Goal: Find specific page/section: Find specific page/section

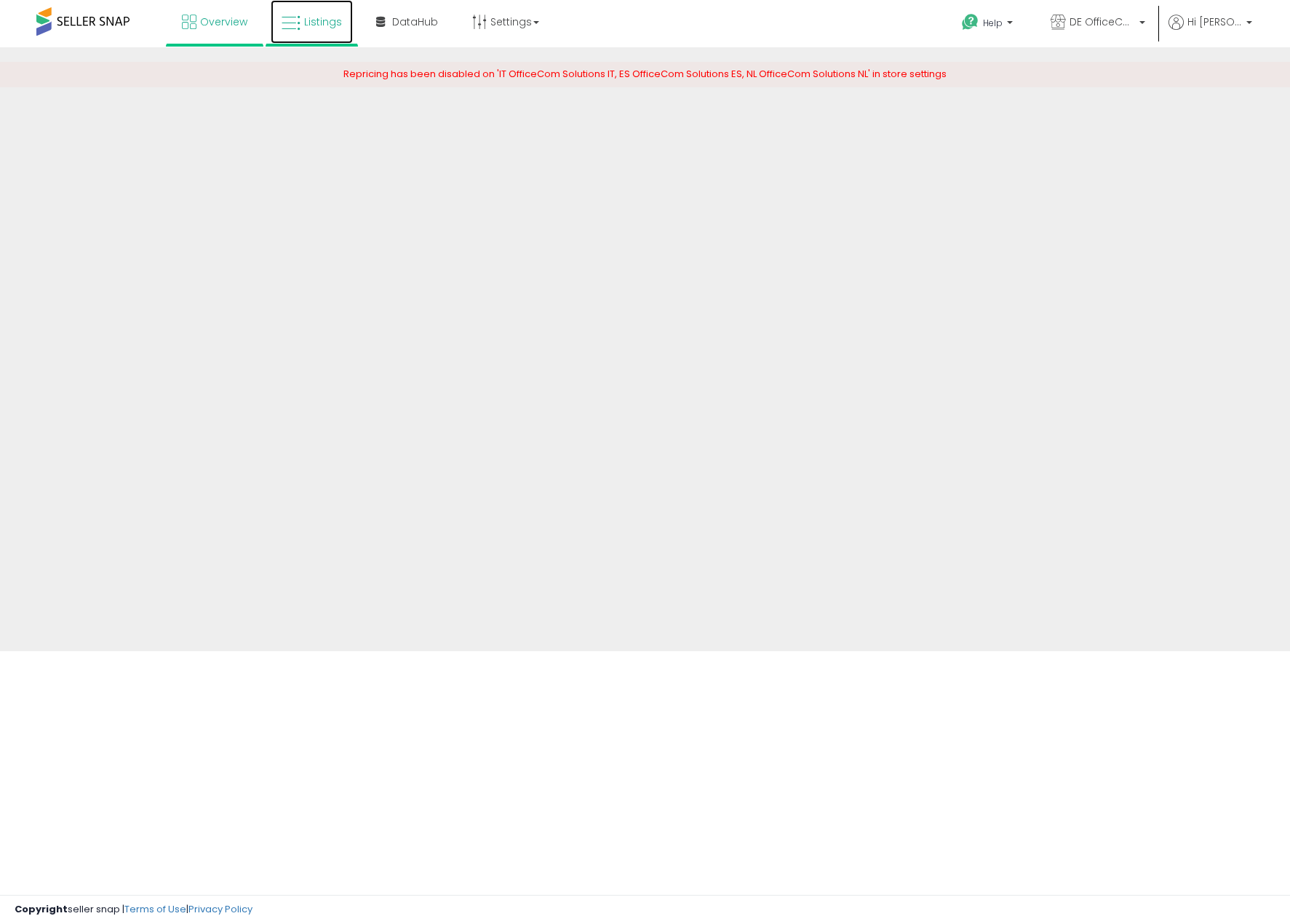
click at [305, 5] on link "Listings" at bounding box center [311, 22] width 82 height 44
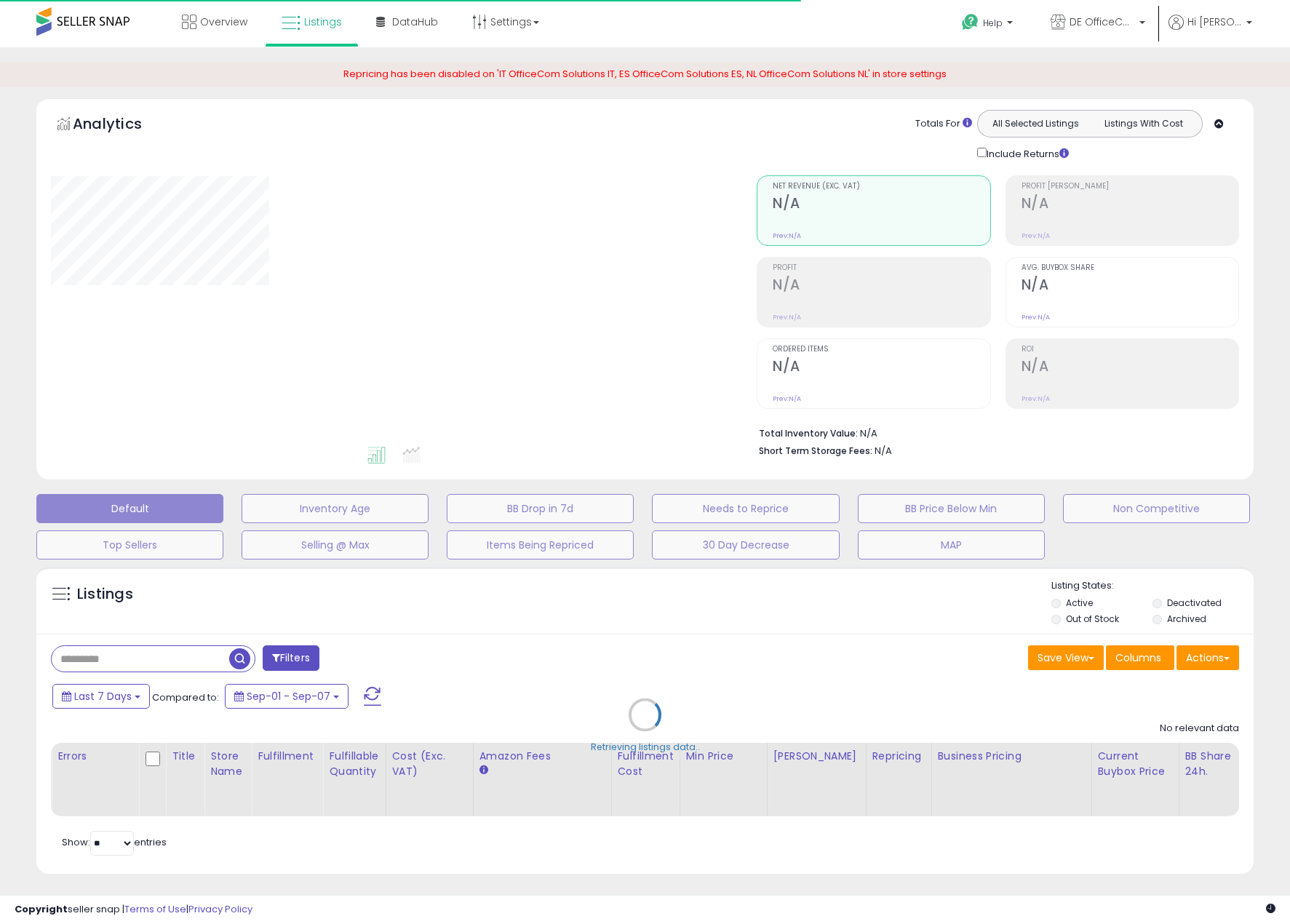
click at [173, 659] on div "Retrieving listings data.." at bounding box center [645, 725] width 1240 height 332
